Goal: Navigation & Orientation: Find specific page/section

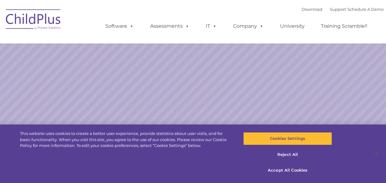
select select "MEDIUM"
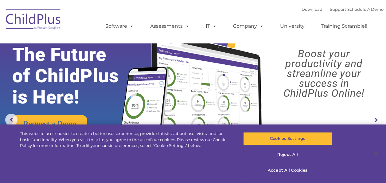
click at [52, 19] on img at bounding box center [33, 20] width 61 height 31
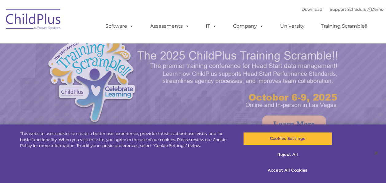
select select "MEDIUM"
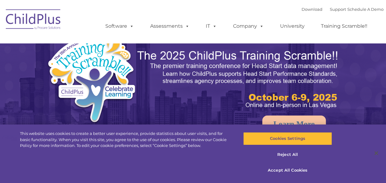
click at [130, 24] on span at bounding box center [130, 26] width 7 height 6
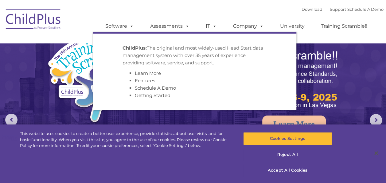
click at [184, 29] on span at bounding box center [186, 26] width 7 height 6
